Goal: Transaction & Acquisition: Purchase product/service

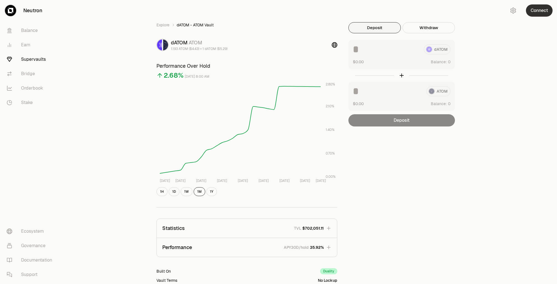
click at [535, 12] on button "Connect" at bounding box center [539, 10] width 27 height 12
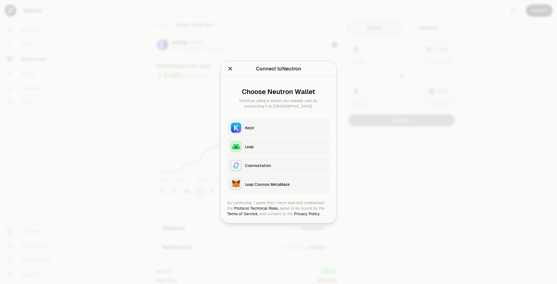
click at [276, 127] on div "Keplr" at bounding box center [285, 128] width 81 height 6
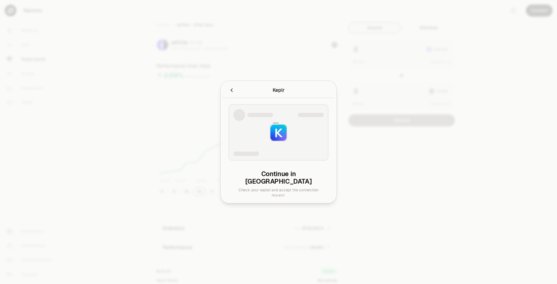
type input "********"
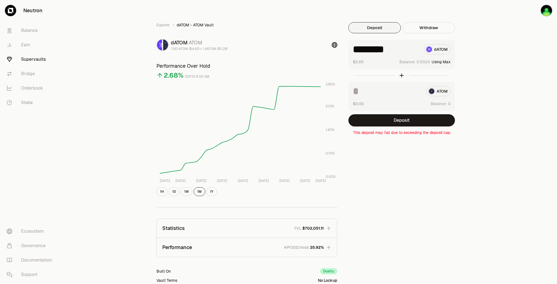
click at [446, 62] on button "Using Max" at bounding box center [440, 62] width 19 height 6
click at [411, 126] on button "Deposit" at bounding box center [401, 120] width 106 height 12
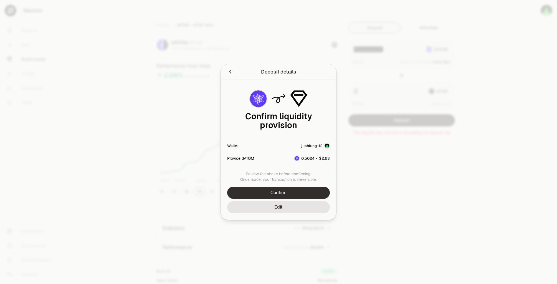
click at [276, 187] on button "Confirm" at bounding box center [278, 193] width 103 height 12
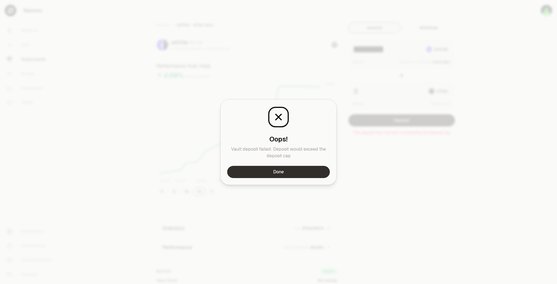
click at [298, 172] on button "Done" at bounding box center [278, 172] width 103 height 12
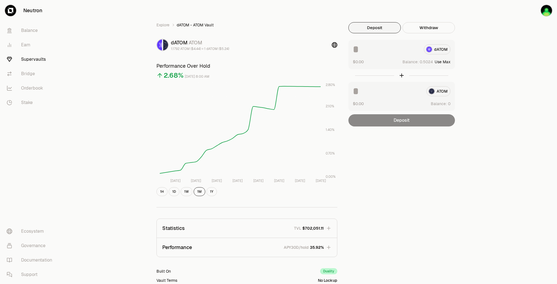
click at [446, 63] on button "Use Max" at bounding box center [442, 62] width 16 height 6
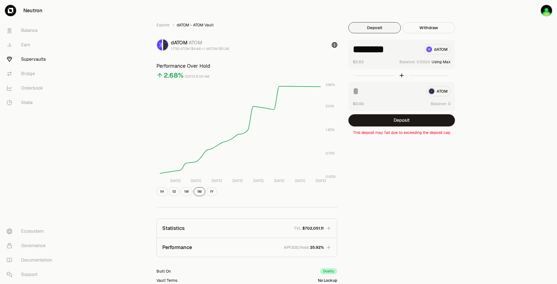
type input "********"
click at [415, 121] on button "Deposit" at bounding box center [401, 120] width 106 height 12
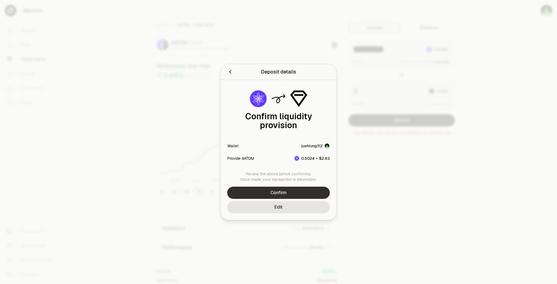
click at [282, 187] on button "Confirm" at bounding box center [278, 193] width 103 height 12
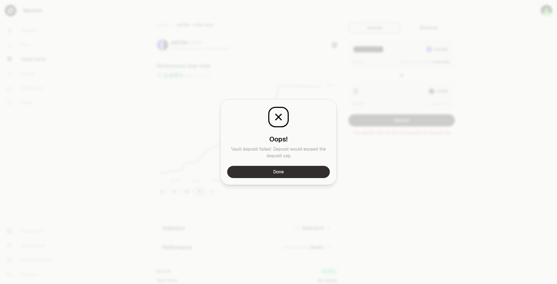
click at [304, 173] on button "Done" at bounding box center [278, 172] width 103 height 12
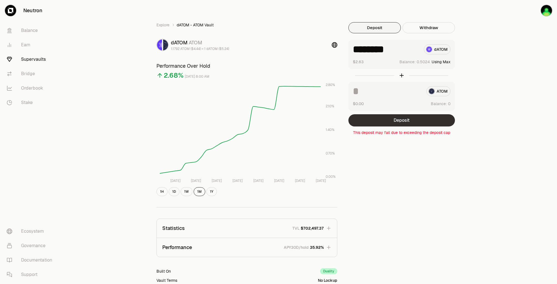
click at [389, 117] on button "Deposit" at bounding box center [401, 120] width 106 height 12
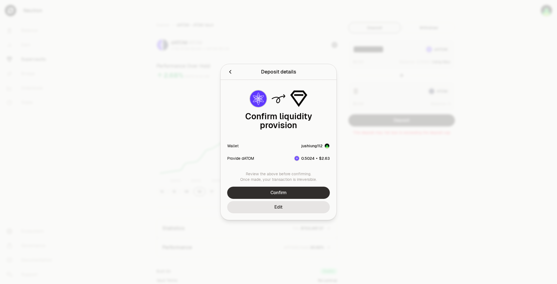
click at [293, 192] on button "Confirm" at bounding box center [278, 193] width 103 height 12
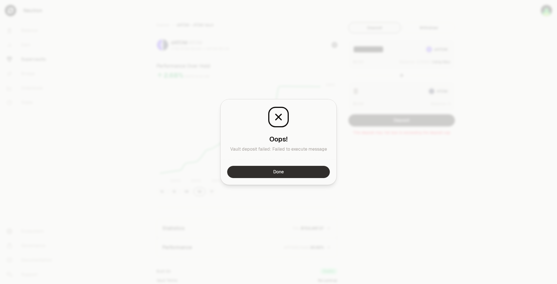
click at [308, 170] on button "Done" at bounding box center [278, 172] width 103 height 12
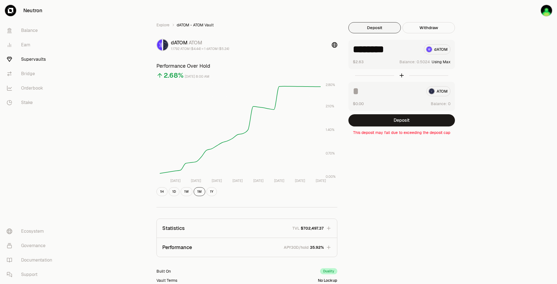
click at [37, 60] on link "Supervaults" at bounding box center [31, 59] width 58 height 14
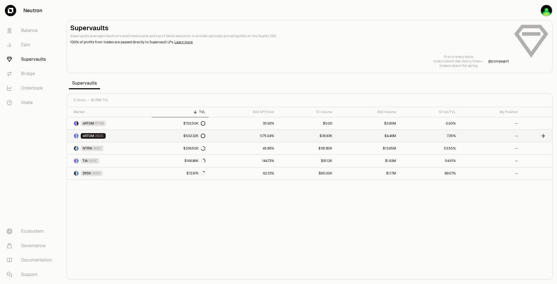
click at [105, 135] on div "dATOM USDC" at bounding box center [93, 136] width 25 height 6
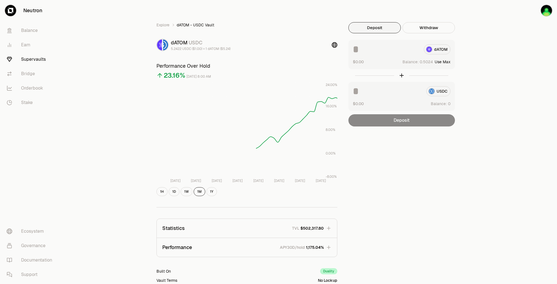
click at [445, 62] on button "Use Max" at bounding box center [442, 62] width 16 height 6
type input "********"
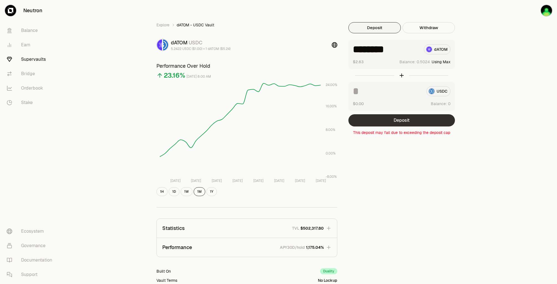
click at [413, 123] on button "Deposit" at bounding box center [401, 120] width 106 height 12
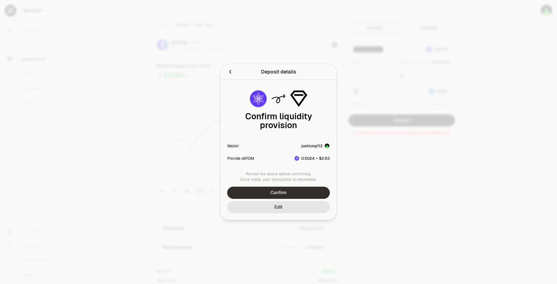
click at [284, 192] on button "Confirm" at bounding box center [278, 193] width 103 height 12
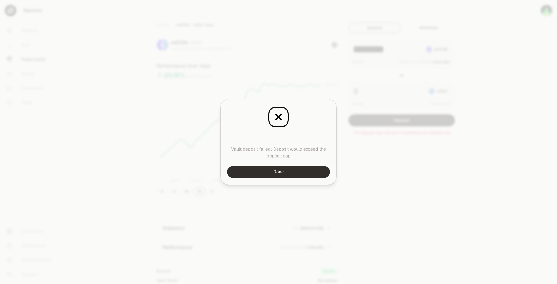
click at [294, 174] on button "Done" at bounding box center [278, 172] width 103 height 12
